Goal: Ask a question: Seek information or help from site administrators or community

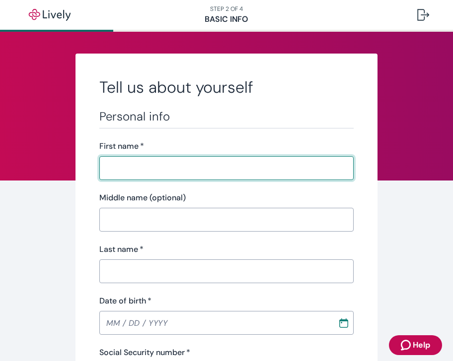
click at [419, 345] on span "Help" at bounding box center [420, 345] width 17 height 12
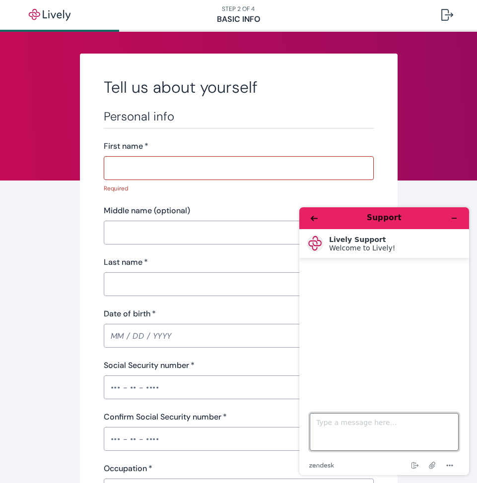
click at [355, 361] on textarea "Type a message here..." at bounding box center [384, 432] width 149 height 38
type textarea "I always have trouble logging in - it takes me to this sign up screen"
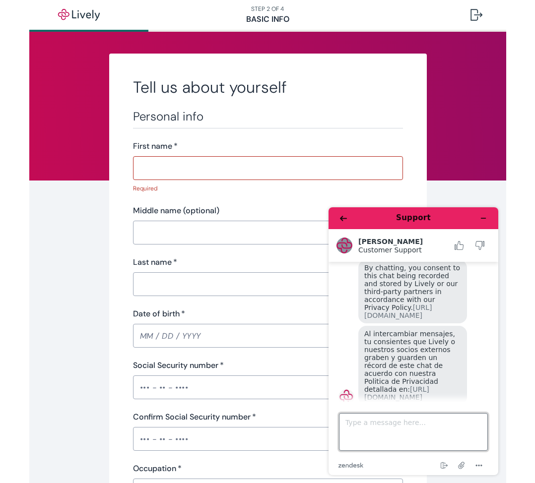
scroll to position [89, 0]
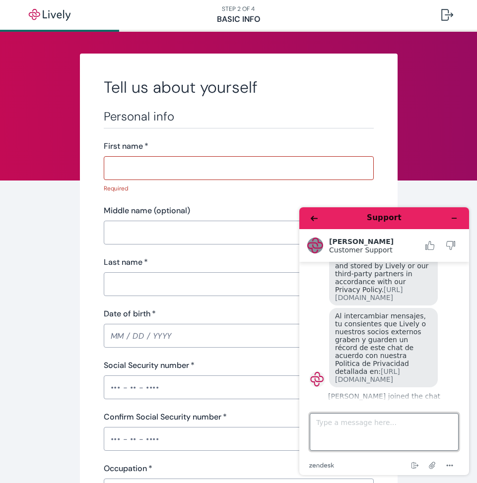
click at [373, 361] on textarea "Type a message here..." at bounding box center [384, 432] width 149 height 38
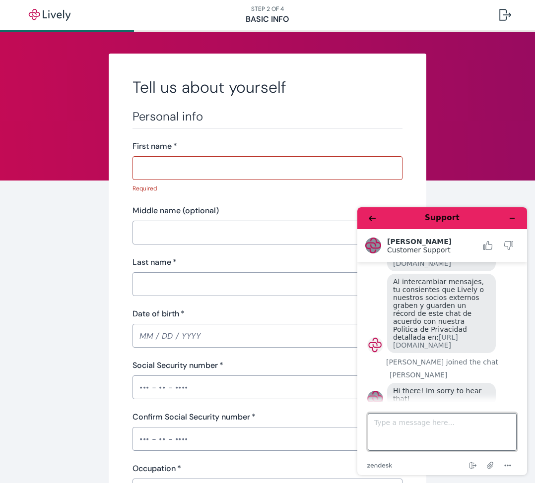
scroll to position [126, 0]
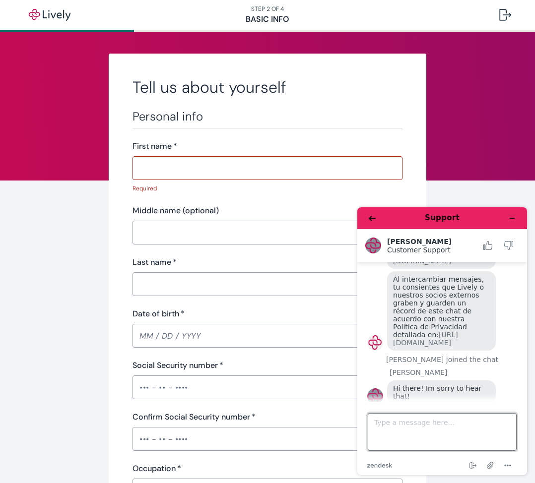
click at [429, 361] on textarea "Type a message here..." at bounding box center [442, 432] width 149 height 38
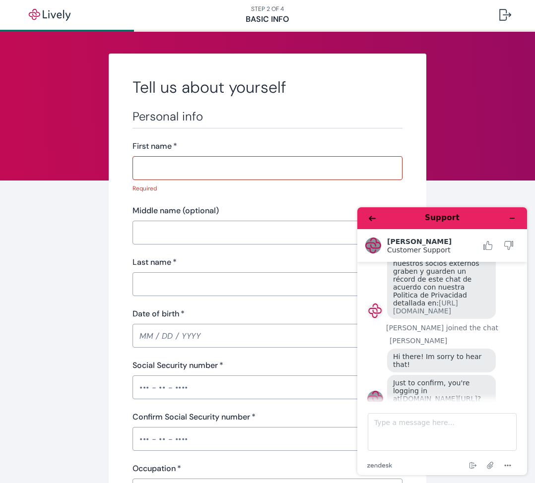
click at [452, 361] on link "secure.livelyme.com/login" at bounding box center [438, 399] width 77 height 8
click at [439, 361] on textarea "Type a message here..." at bounding box center [442, 432] width 149 height 38
type textarea "I tried logging in several different ways"
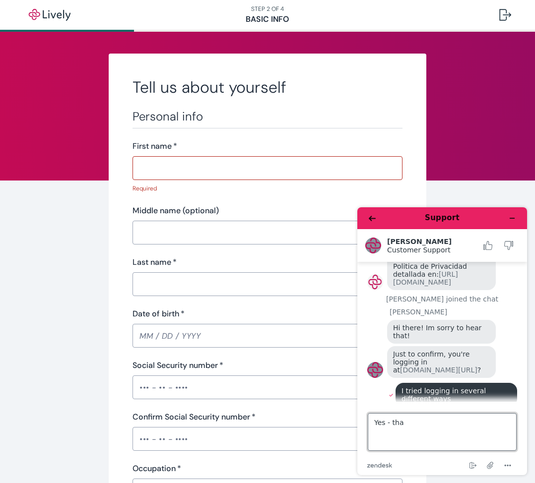
scroll to position [205, 0]
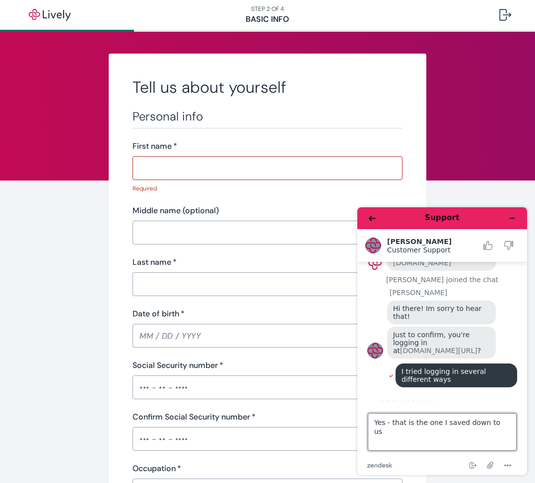
type textarea "Yes - that is the one I saved down to use"
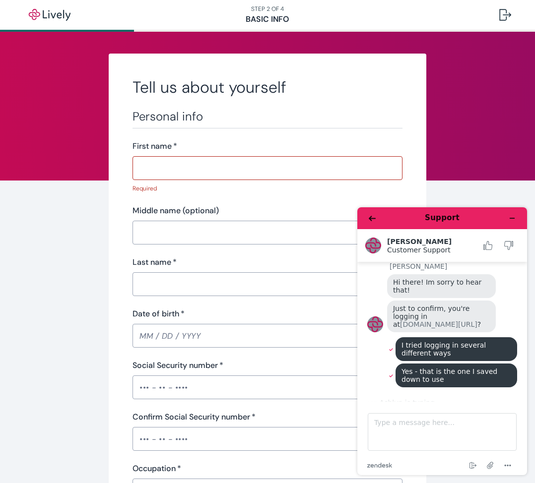
scroll to position [212, 0]
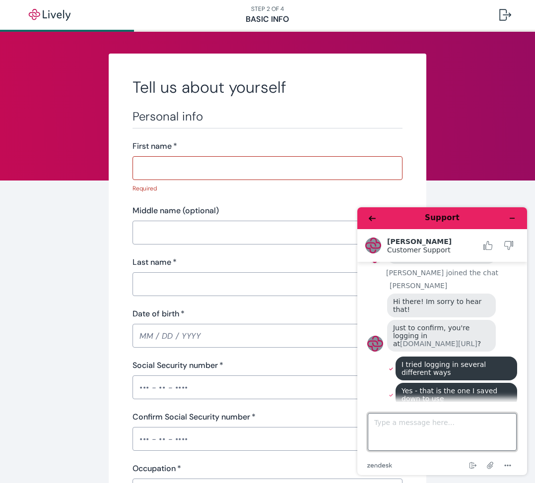
click at [386, 361] on textarea "Type a message here..." at bounding box center [442, 432] width 149 height 38
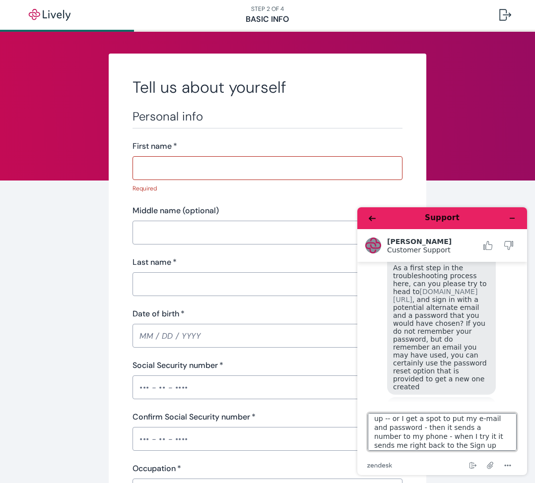
scroll to position [475, 0]
type textarea "As soon as I click on it I either get the Tell us About Yourself like I am sign…"
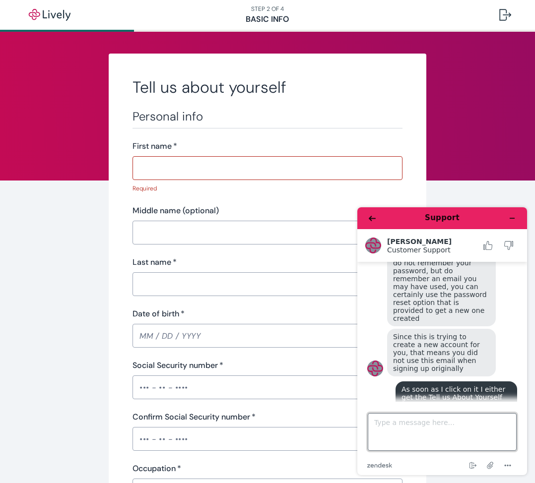
scroll to position [561, 0]
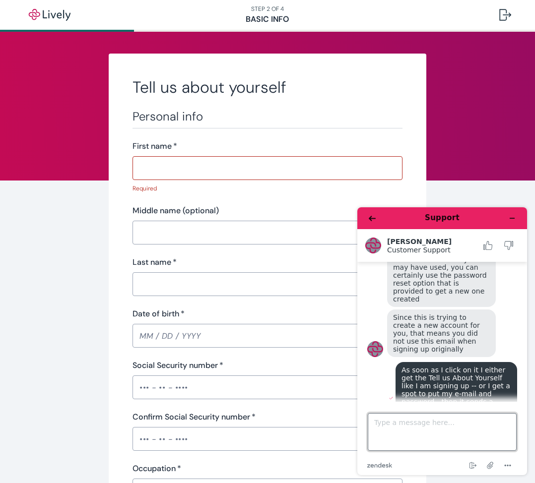
click at [425, 361] on textarea "Type a message here..." at bounding box center [442, 432] width 149 height 38
click at [422, 361] on textarea "Type a message here..." at bounding box center [442, 432] width 149 height 38
click at [420, 361] on textarea "Type a message here..." at bounding box center [442, 432] width 149 height 38
type textarea "Ooohhh I bet it was colson@tierney.com"
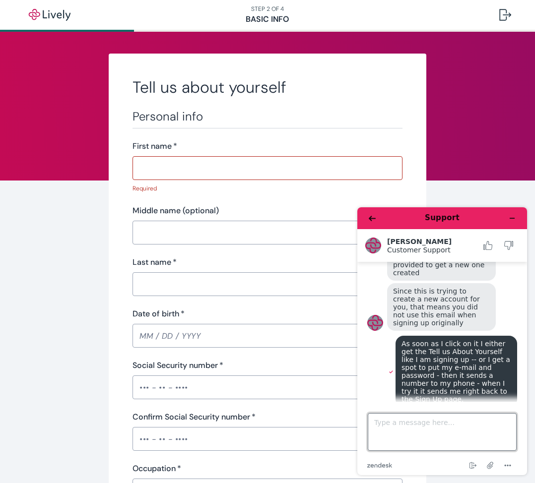
click at [420, 361] on textarea "Type a message here..." at bounding box center [442, 432] width 149 height 38
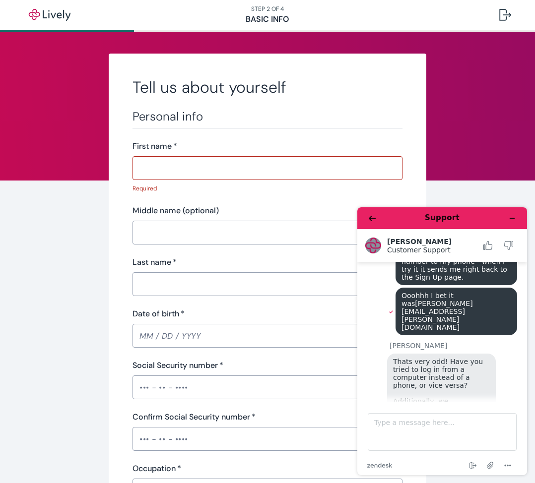
scroll to position [723, 0]
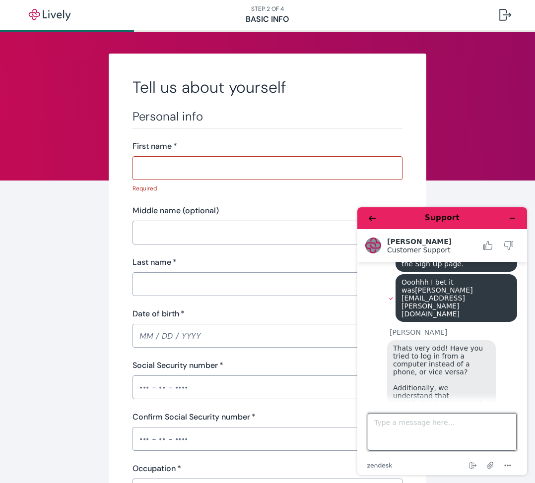
drag, startPoint x: 410, startPoint y: 267, endPoint x: 413, endPoint y: 423, distance: 156.8
click at [413, 361] on textarea "Type a message here..." at bounding box center [442, 432] width 149 height 38
type textarea "I'm on my computer"
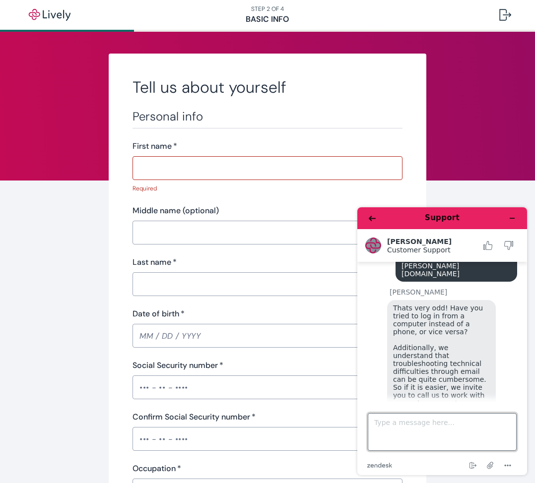
click at [446, 361] on textarea "Type a message here..." at bounding box center [442, 432] width 149 height 38
click at [414, 361] on textarea "Type a message here..." at bounding box center [442, 432] width 149 height 38
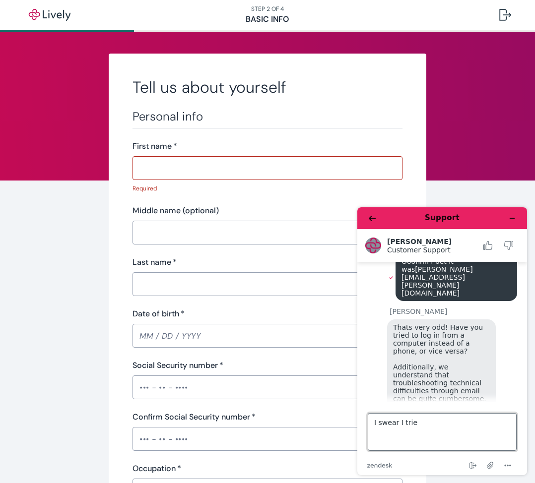
scroll to position [819, 0]
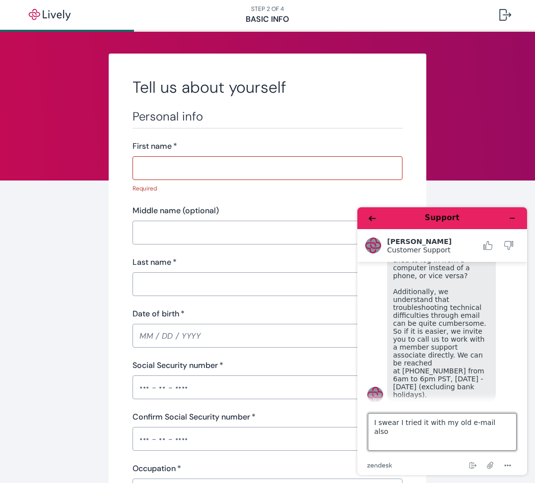
type textarea "I swear I tried it with my old e-mail also"
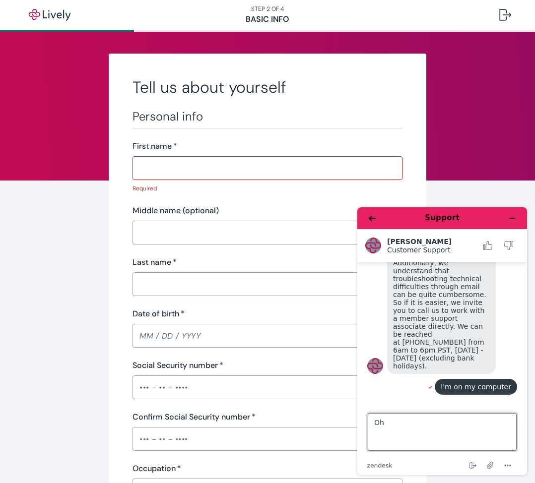
type textarea "O"
type textarea "Okay"
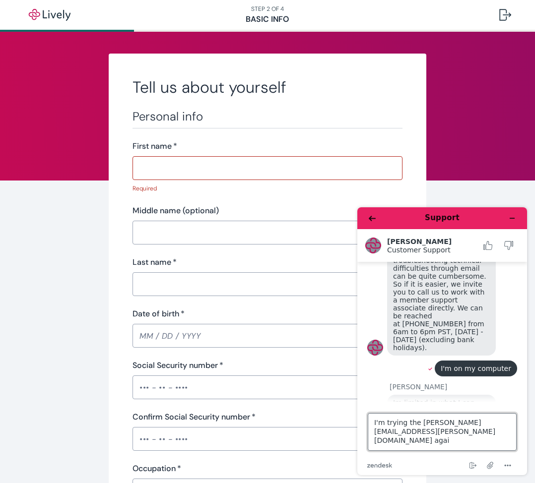
type textarea "I'm trying the colson@tierney.com again"
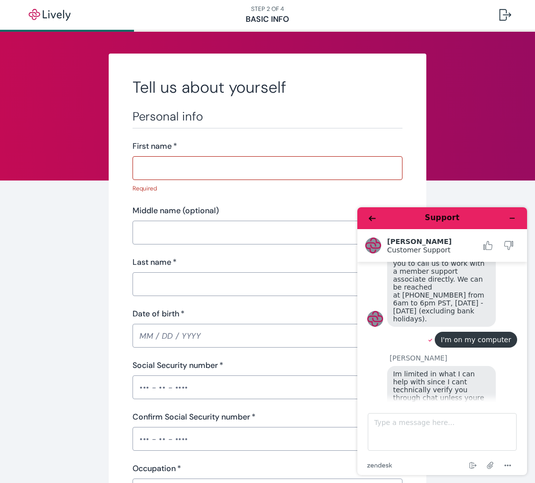
scroll to position [960, 0]
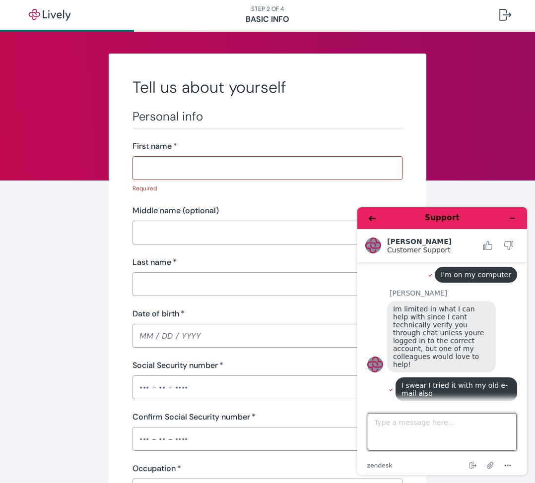
drag, startPoint x: 400, startPoint y: 229, endPoint x: 394, endPoint y: 420, distance: 190.7
click at [394, 361] on textarea "Type a message here..." at bounding box center [442, 432] width 149 height 38
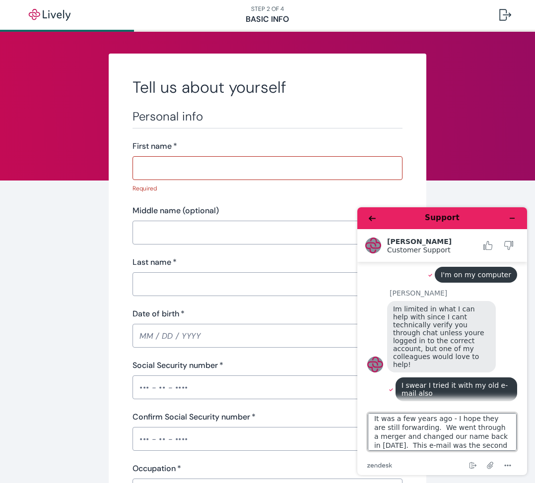
scroll to position [13, 0]
type textarea "It was a few years ago - I hope they are still forwarding. We went through a me…"
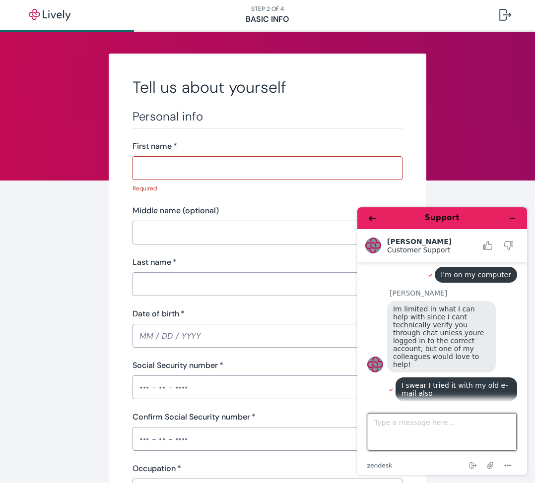
scroll to position [1020, 0]
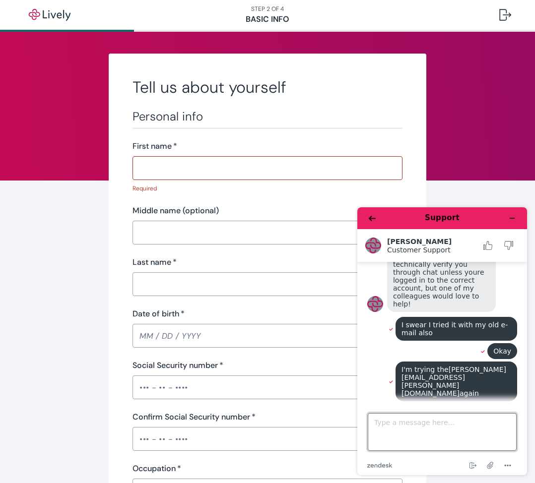
click at [452, 361] on textarea "Type a message here..." at bounding box center [442, 432] width 149 height 38
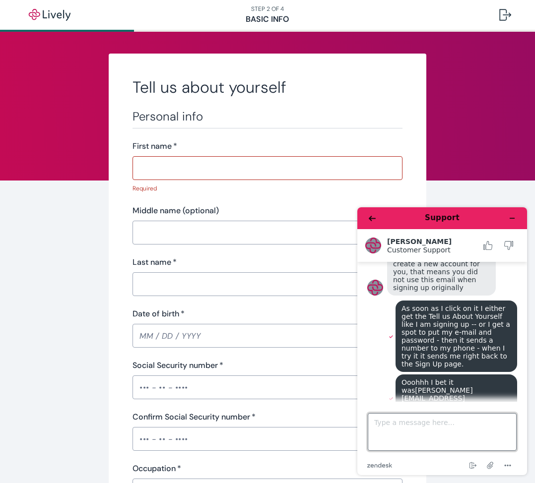
scroll to position [623, 0]
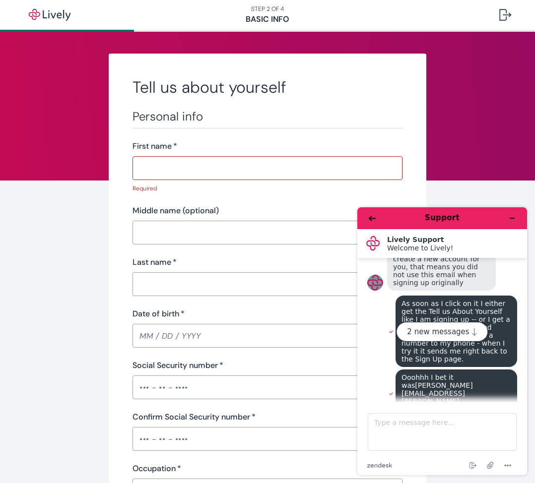
click at [413, 361] on textarea "Type a message here..." at bounding box center [442, 432] width 149 height 38
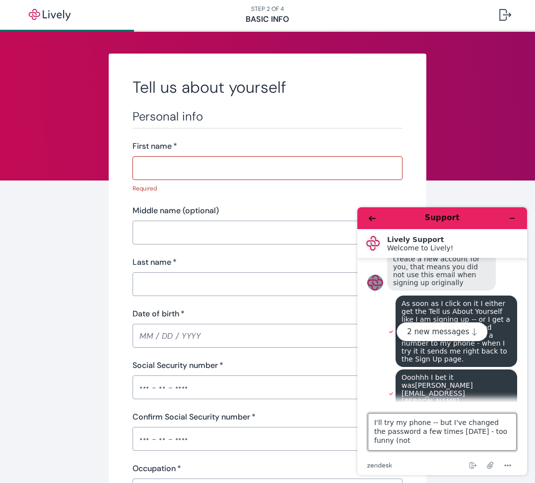
type textarea "I'll try my phone -- but I've changed the password a few times today - too funn…"
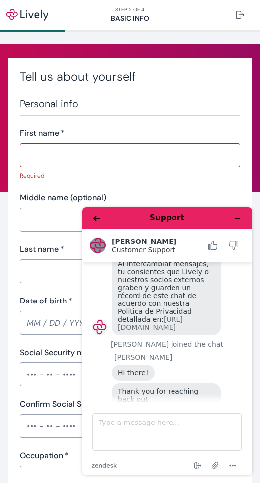
scroll to position [1647, 0]
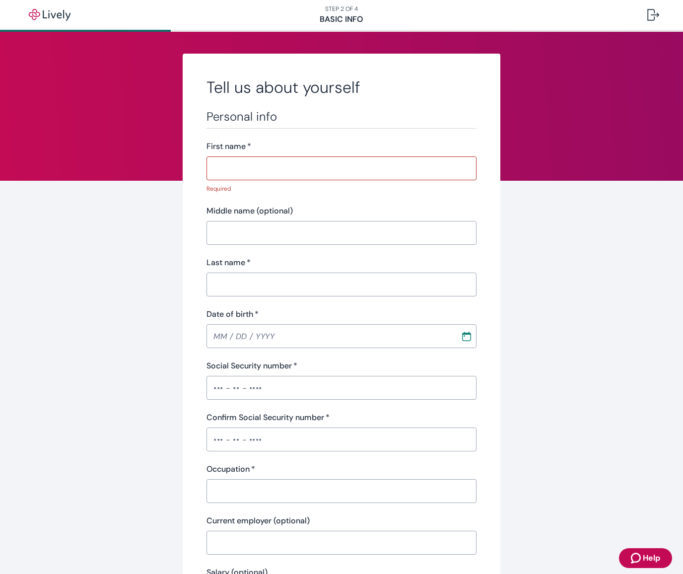
drag, startPoint x: 568, startPoint y: 184, endPoint x: 381, endPoint y: 141, distance: 191.4
click at [568, 184] on div "Tell us about yourself Personal info First name   * ​ Required Middle name (opt…" at bounding box center [341, 523] width 476 height 939
click at [317, 21] on nav "STEP 2 OF 4 Basic Info" at bounding box center [341, 15] width 683 height 30
click at [253, 30] on div at bounding box center [341, 31] width 683 height 2
click at [214, 21] on nav "STEP 2 OF 4 Basic Info" at bounding box center [341, 15] width 683 height 30
